Goal: Task Accomplishment & Management: Manage account settings

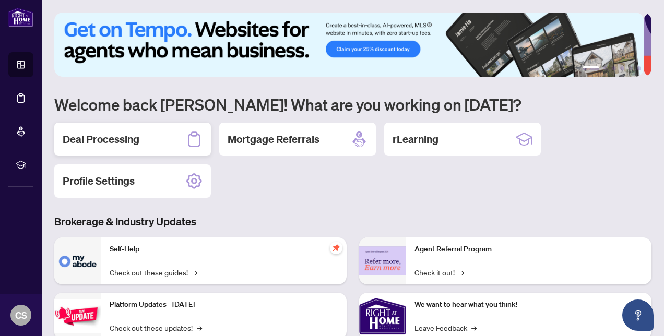
click at [107, 141] on h2 "Deal Processing" at bounding box center [101, 139] width 77 height 15
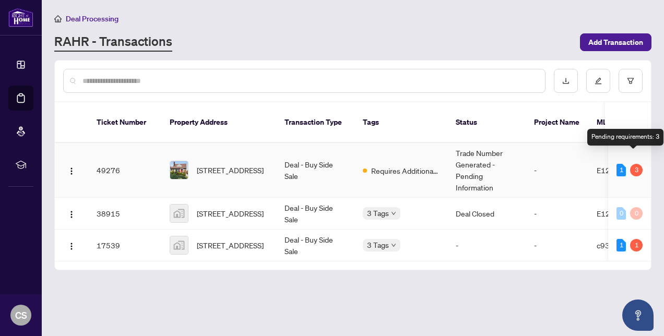
click at [632, 164] on div "3" at bounding box center [636, 170] width 13 height 13
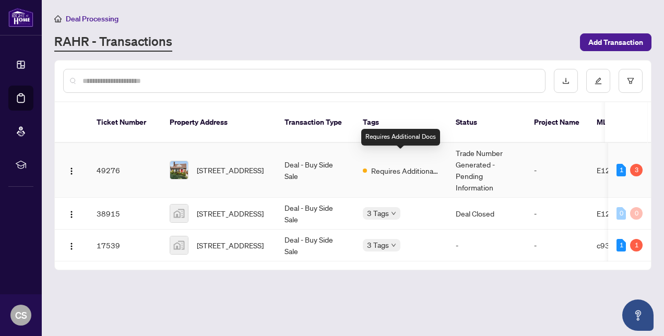
click at [400, 165] on span "Requires Additional Docs" at bounding box center [405, 170] width 68 height 11
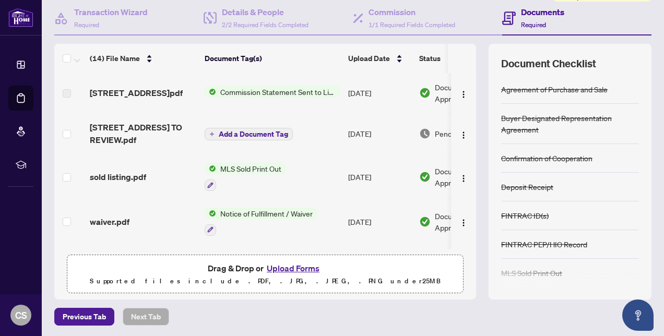
scroll to position [157, 0]
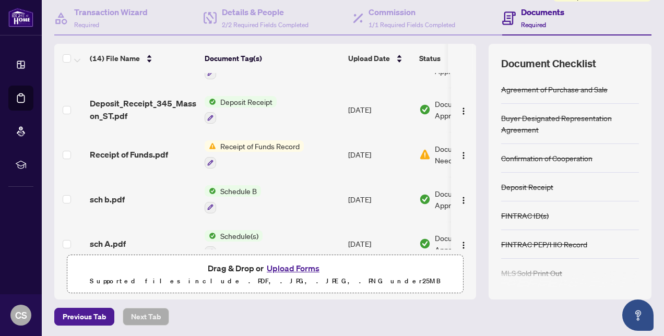
click at [372, 151] on td "[DATE]" at bounding box center [379, 154] width 71 height 45
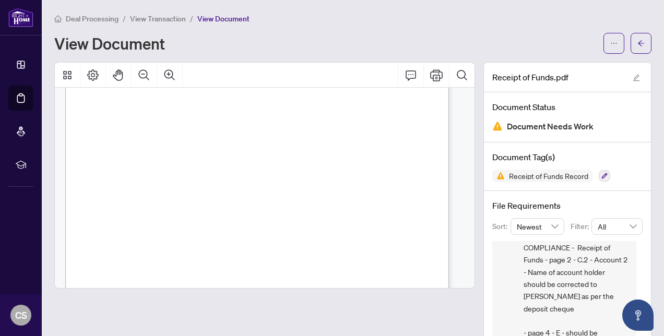
scroll to position [522, 0]
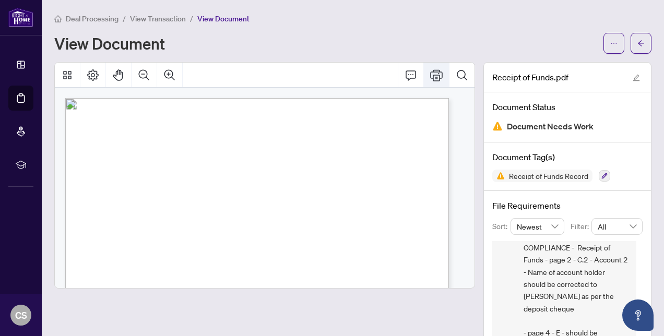
click at [430, 71] on icon "Print" at bounding box center [436, 74] width 13 height 11
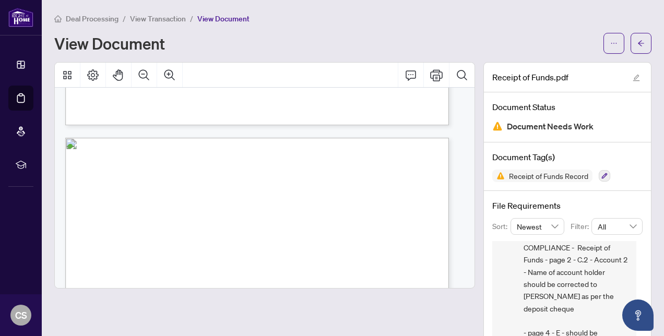
scroll to position [2245, 0]
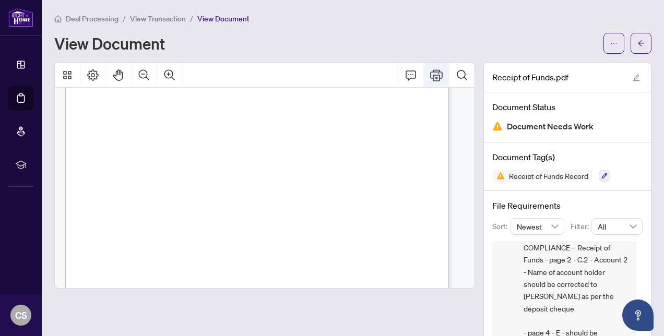
click at [430, 76] on icon "Print" at bounding box center [436, 75] width 13 height 13
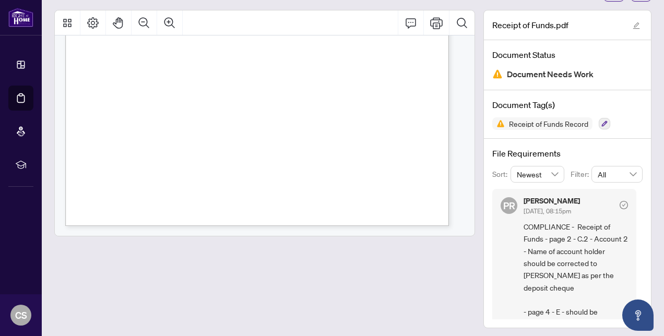
scroll to position [0, 0]
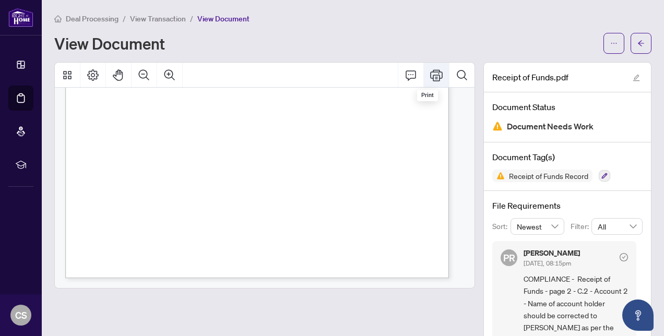
click at [430, 76] on icon "Print" at bounding box center [436, 75] width 13 height 13
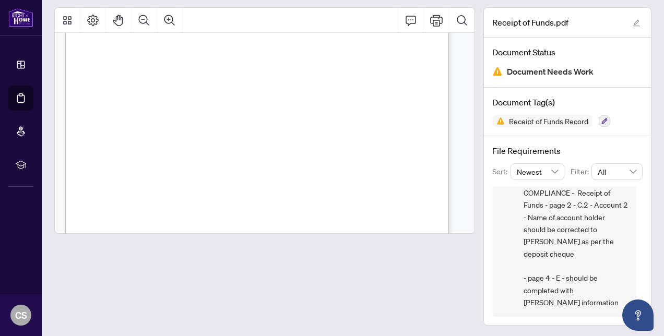
scroll to position [2818, 0]
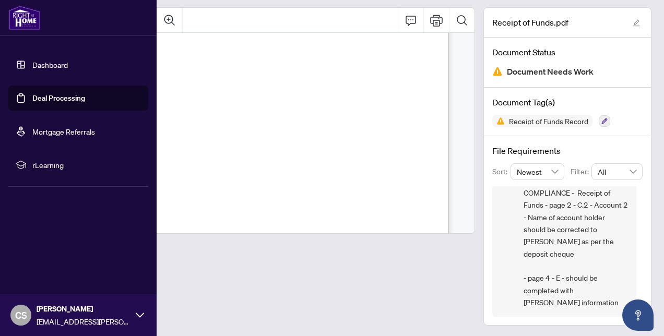
click at [42, 64] on link "Dashboard" at bounding box center [49, 64] width 35 height 9
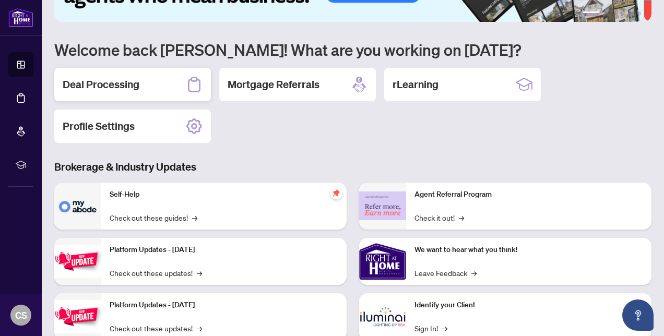
click at [108, 86] on h2 "Deal Processing" at bounding box center [101, 84] width 77 height 15
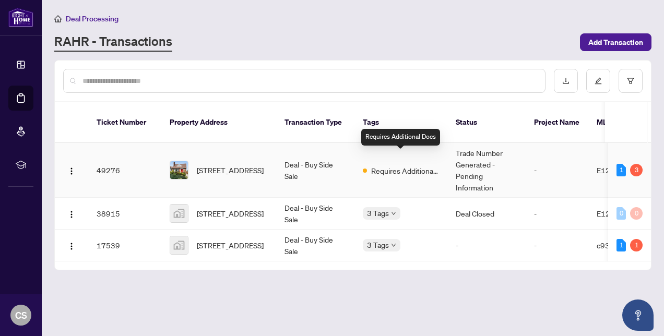
click at [405, 165] on span "Requires Additional Docs" at bounding box center [405, 170] width 68 height 11
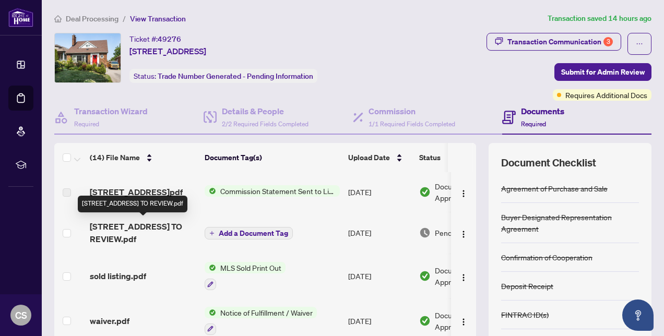
click at [145, 231] on span "[STREET_ADDRESS] TO REVIEW.pdf" at bounding box center [143, 232] width 106 height 25
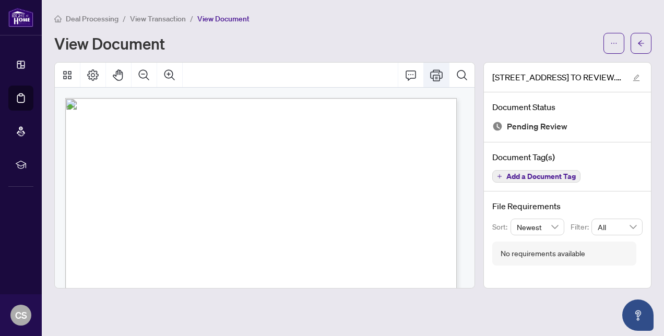
click at [438, 76] on icon "Print" at bounding box center [436, 74] width 13 height 11
click at [640, 40] on icon "arrow-left" at bounding box center [640, 43] width 7 height 7
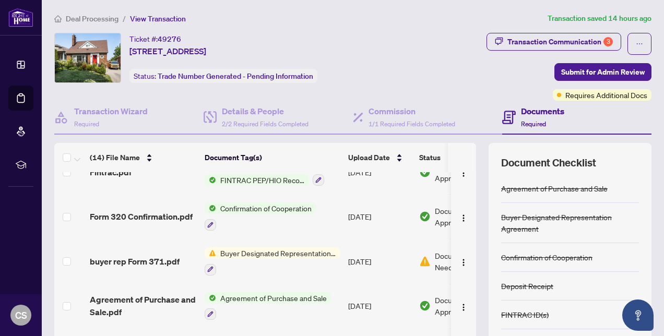
scroll to position [418, 0]
click at [296, 250] on span "Buyer Designated Representation Agreement" at bounding box center [278, 252] width 124 height 11
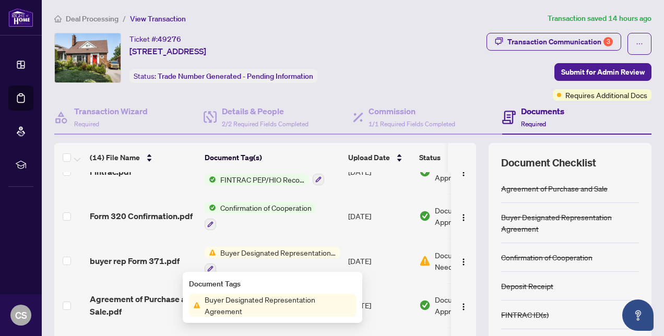
click at [270, 302] on span "Buyer Designated Representation Agreement" at bounding box center [278, 305] width 156 height 23
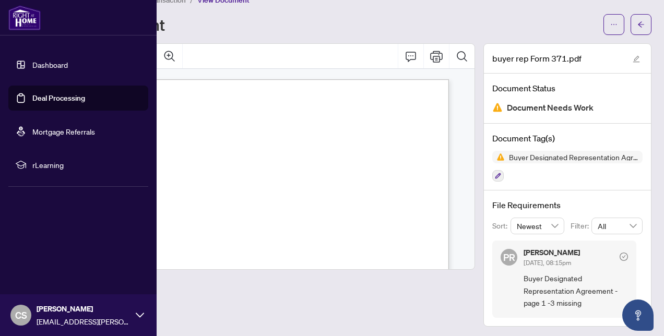
click at [42, 64] on link "Dashboard" at bounding box center [49, 64] width 35 height 9
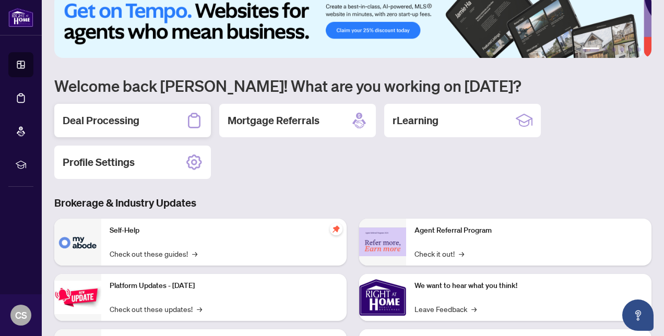
click at [113, 119] on h2 "Deal Processing" at bounding box center [101, 120] width 77 height 15
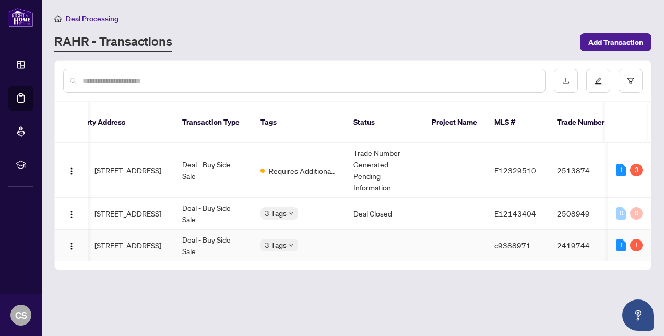
scroll to position [0, 102]
click at [324, 165] on span "Requires Additional Docs" at bounding box center [303, 170] width 68 height 11
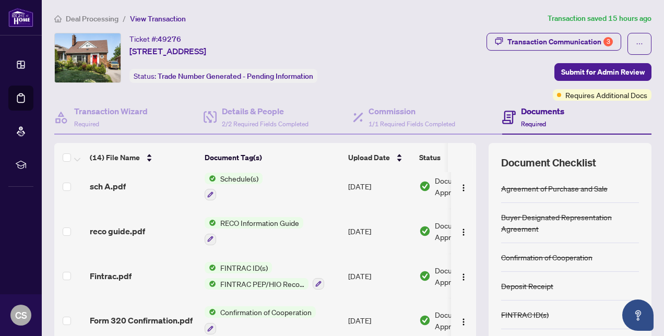
scroll to position [418, 0]
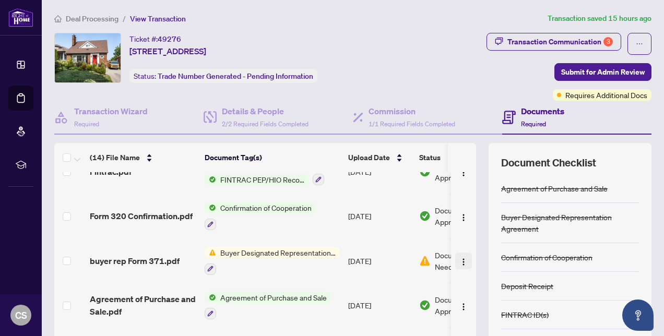
click at [459, 258] on img "button" at bounding box center [463, 262] width 8 height 8
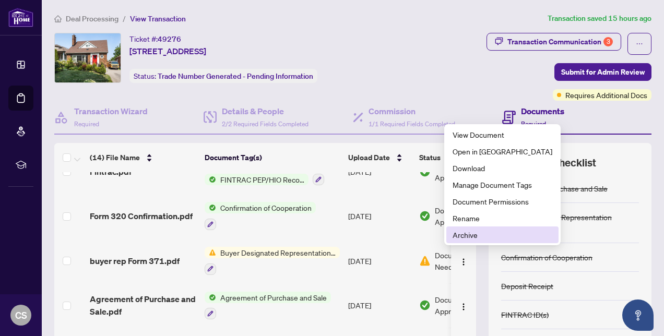
click at [457, 237] on span "Archive" at bounding box center [503, 234] width 100 height 11
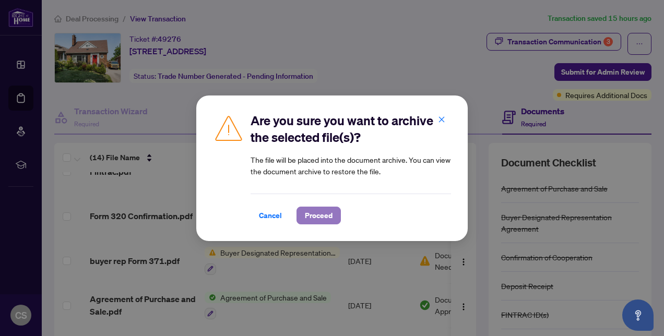
click at [323, 218] on span "Proceed" at bounding box center [319, 215] width 28 height 17
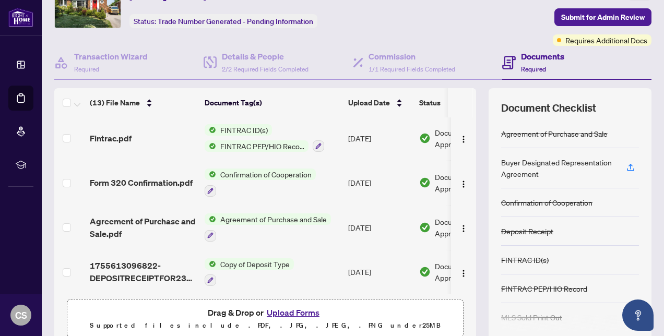
scroll to position [99, 0]
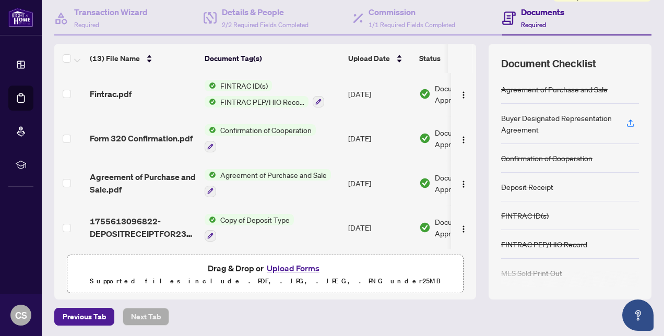
click at [283, 267] on button "Upload Forms" at bounding box center [293, 269] width 59 height 14
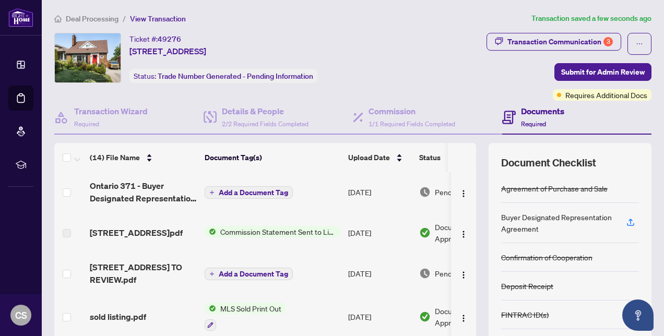
scroll to position [0, 0]
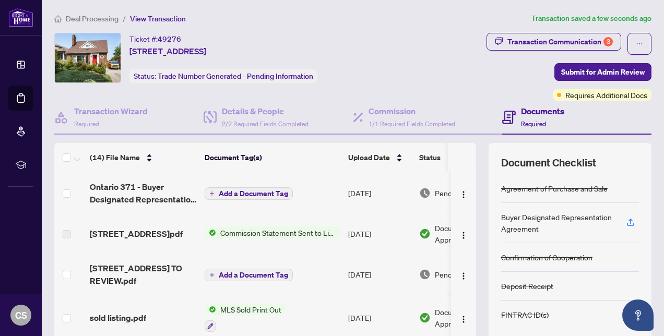
click at [262, 191] on span "Add a Document Tag" at bounding box center [253, 193] width 69 height 7
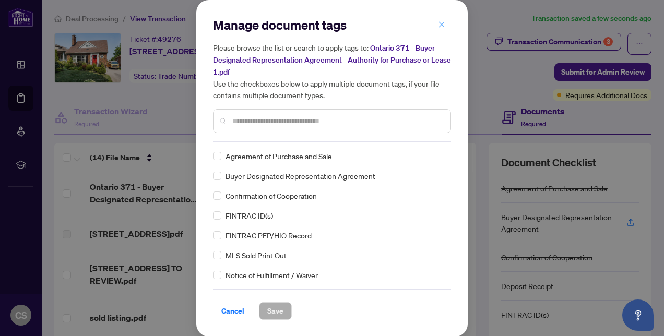
click at [443, 27] on icon "close" at bounding box center [441, 24] width 7 height 7
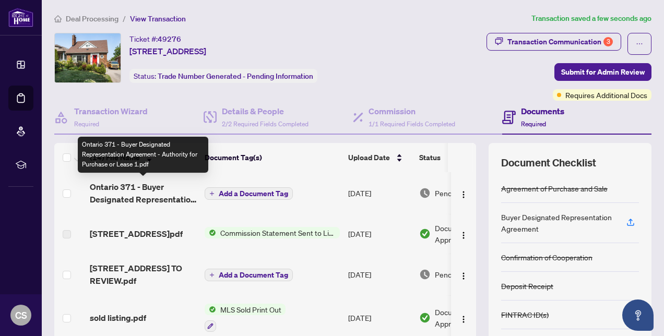
click at [144, 191] on span "Ontario 371 - Buyer Designated Representation Agreement - Authority for Purchas…" at bounding box center [143, 193] width 106 height 25
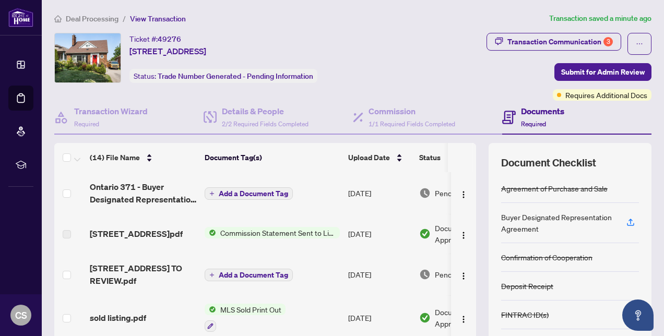
click at [242, 191] on span "Add a Document Tag" at bounding box center [253, 193] width 69 height 7
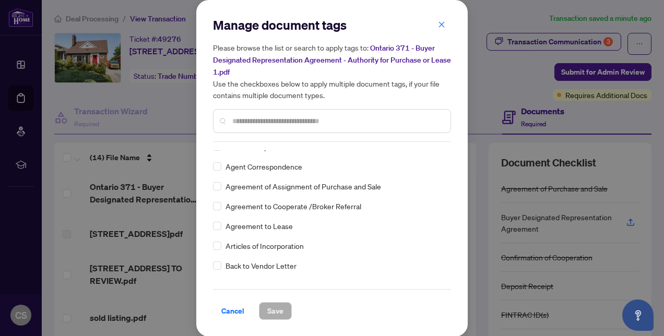
scroll to position [313, 0]
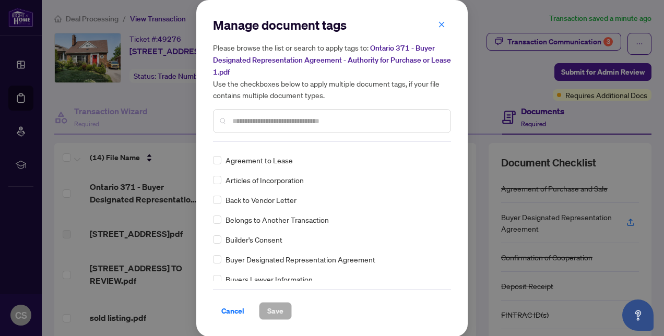
click at [274, 259] on span "Buyer Designated Representation Agreement" at bounding box center [301, 259] width 150 height 11
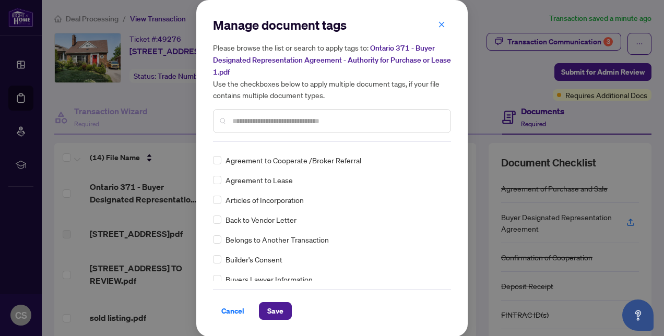
scroll to position [0, 0]
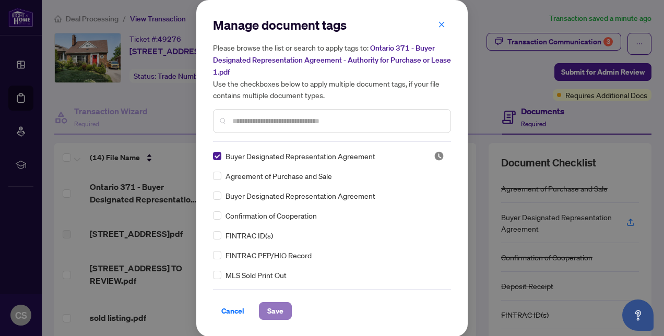
click at [277, 310] on span "Save" at bounding box center [275, 311] width 16 height 17
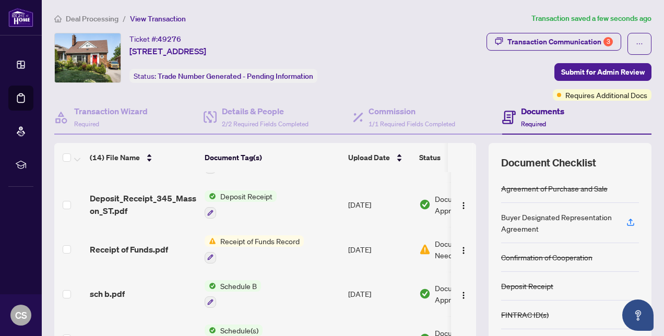
scroll to position [209, 0]
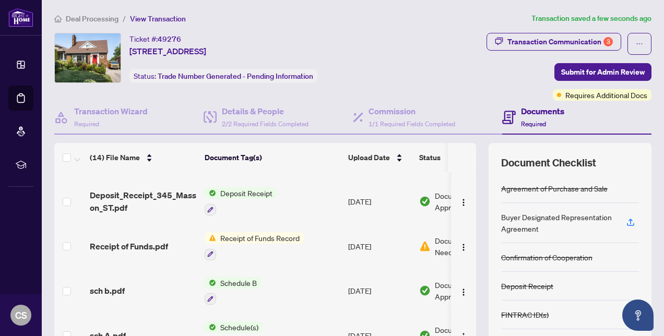
click at [264, 232] on span "Receipt of Funds Record" at bounding box center [260, 237] width 88 height 11
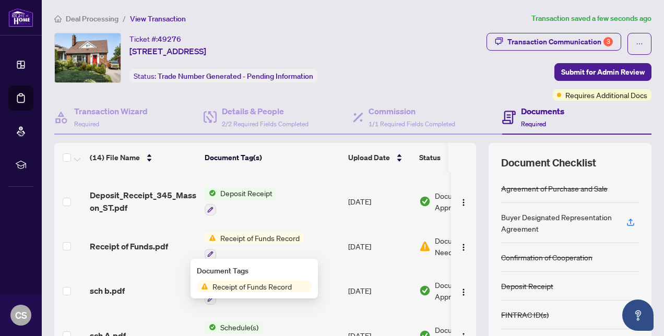
click at [326, 238] on td "Receipt of Funds Record" at bounding box center [272, 246] width 144 height 45
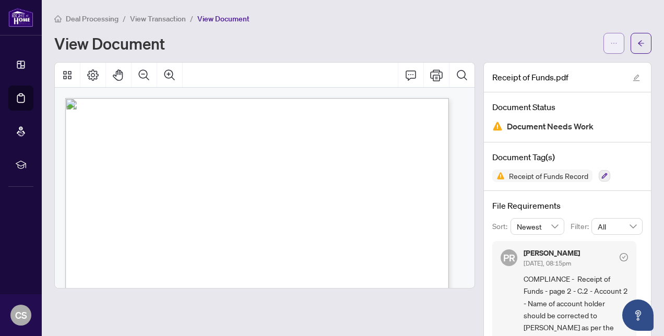
click at [611, 42] on button "button" at bounding box center [613, 43] width 21 height 21
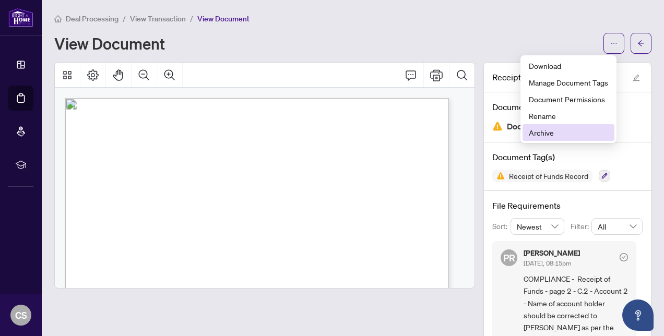
click at [542, 135] on span "Archive" at bounding box center [568, 132] width 79 height 11
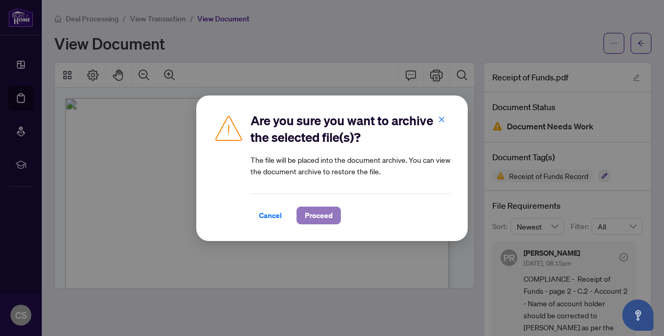
click at [326, 213] on span "Proceed" at bounding box center [319, 215] width 28 height 17
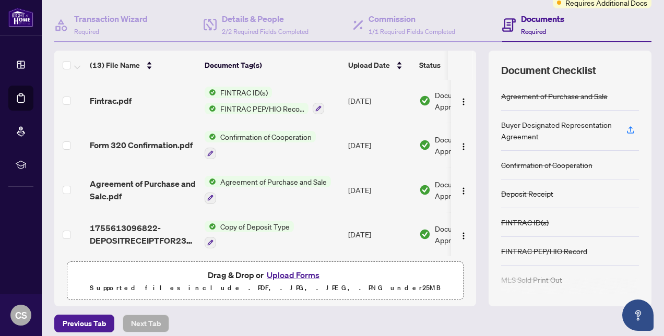
scroll to position [99, 0]
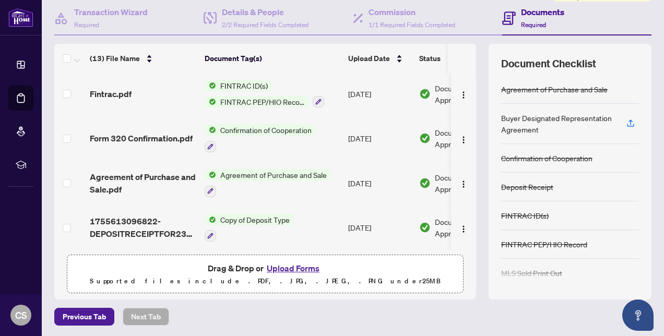
click at [295, 266] on button "Upload Forms" at bounding box center [293, 269] width 59 height 14
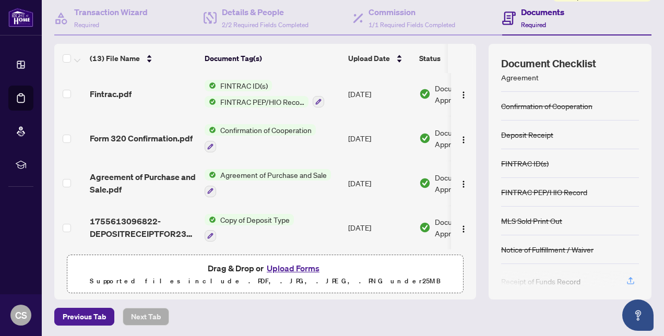
scroll to position [0, 0]
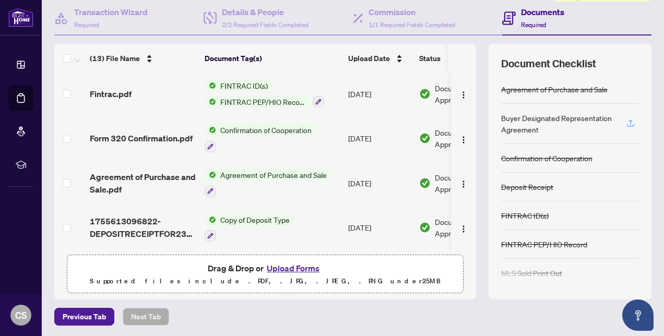
click at [626, 120] on icon "button" at bounding box center [630, 122] width 9 height 9
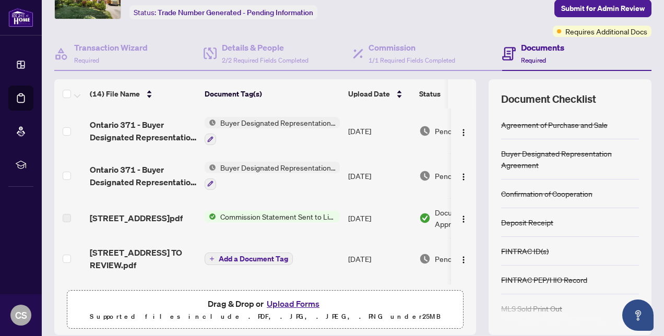
scroll to position [47, 0]
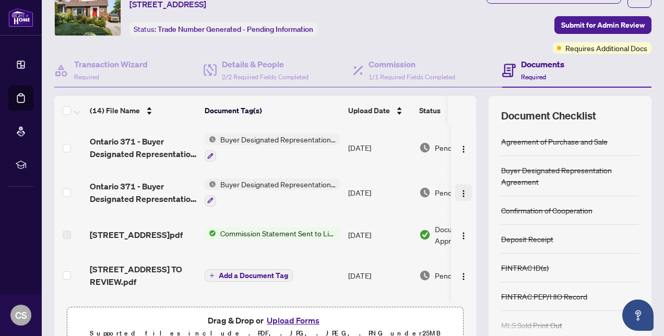
click at [459, 189] on img "button" at bounding box center [463, 193] width 8 height 8
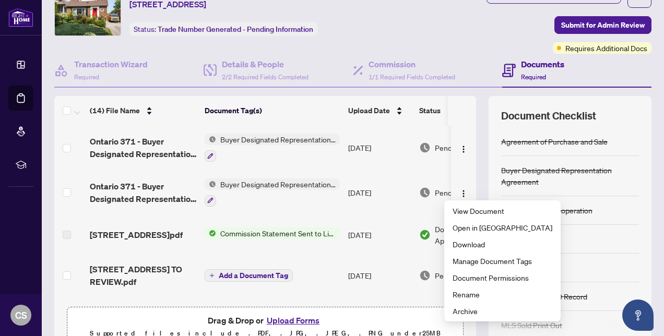
click at [389, 175] on td "[DATE]" at bounding box center [379, 192] width 71 height 45
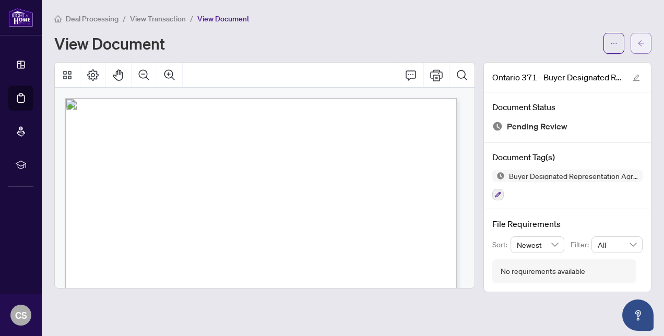
click at [643, 43] on icon "arrow-left" at bounding box center [641, 43] width 6 height 6
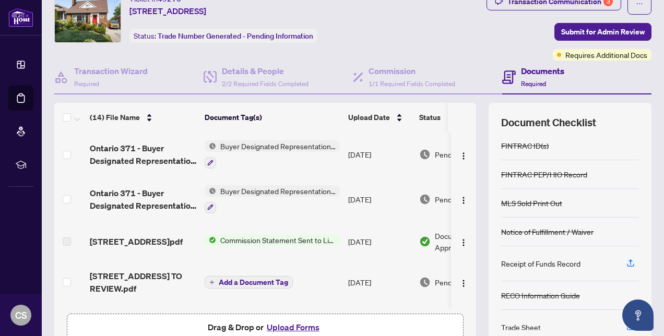
scroll to position [99, 0]
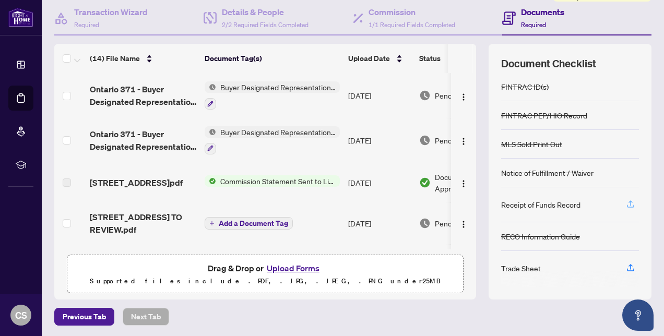
click at [628, 200] on icon "button" at bounding box center [630, 202] width 4 height 5
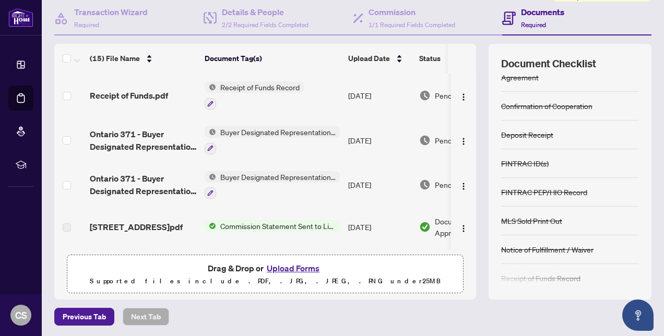
scroll to position [123, 0]
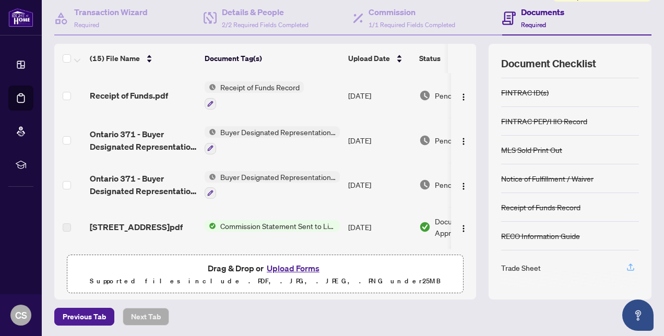
click at [626, 264] on icon "button" at bounding box center [630, 267] width 9 height 9
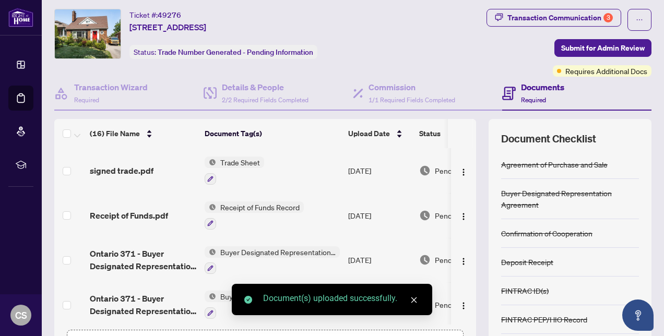
scroll to position [0, 0]
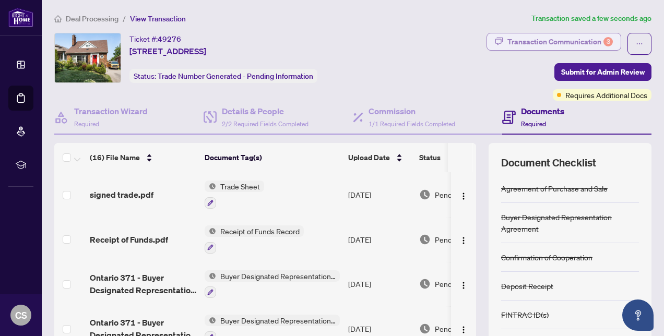
click at [562, 37] on div "Transaction Communication 3" at bounding box center [559, 41] width 105 height 17
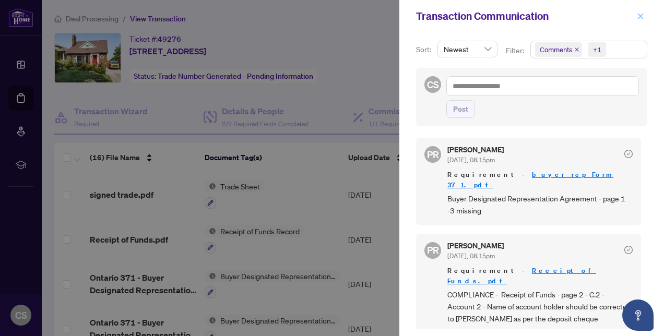
click at [642, 16] on icon "close" at bounding box center [640, 16] width 7 height 7
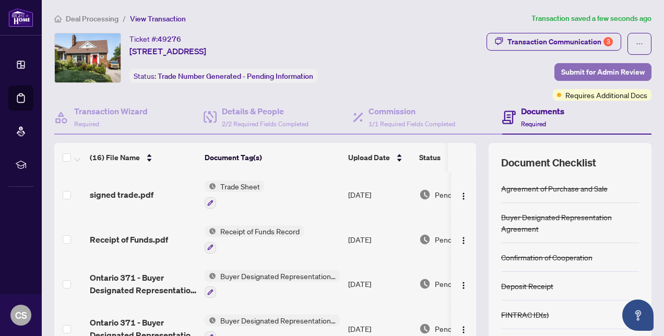
click at [602, 71] on span "Submit for Admin Review" at bounding box center [603, 72] width 84 height 17
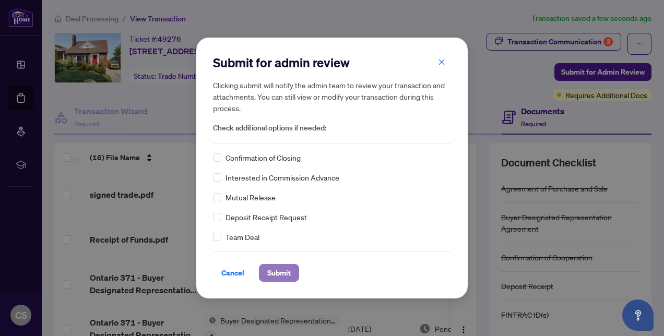
click at [283, 271] on span "Submit" at bounding box center [278, 273] width 23 height 17
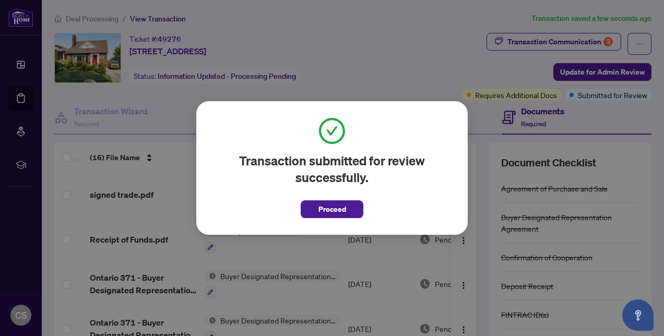
click at [322, 210] on span "Proceed" at bounding box center [332, 209] width 28 height 17
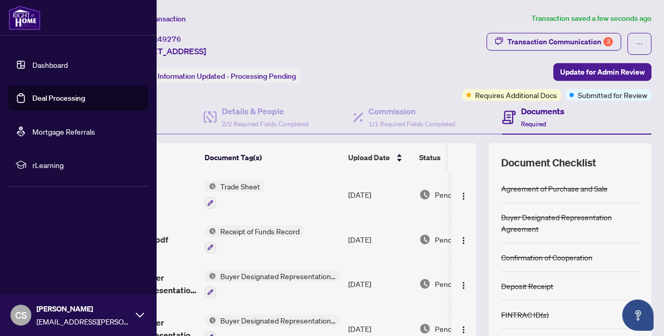
click at [32, 61] on link "Dashboard" at bounding box center [49, 64] width 35 height 9
